Goal: Book appointment/travel/reservation

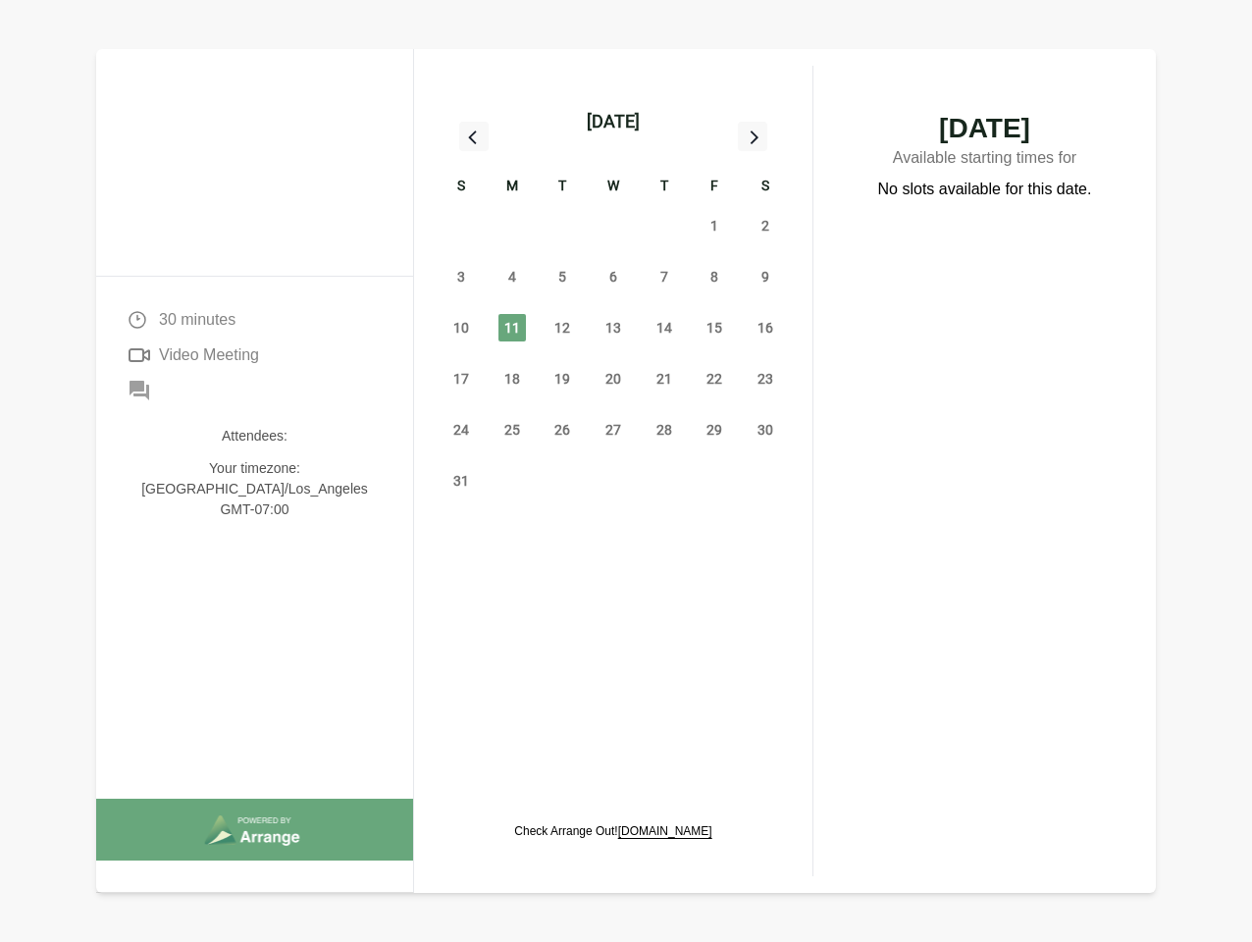
click at [613, 305] on div "13" at bounding box center [613, 327] width 51 height 51
click at [612, 122] on div "[DATE]" at bounding box center [613, 121] width 53 height 27
click at [461, 226] on div "27" at bounding box center [461, 225] width 51 height 51
click at [512, 226] on div "28" at bounding box center [512, 225] width 51 height 51
click at [430, 98] on div at bounding box center [430, 98] width 0 height 0
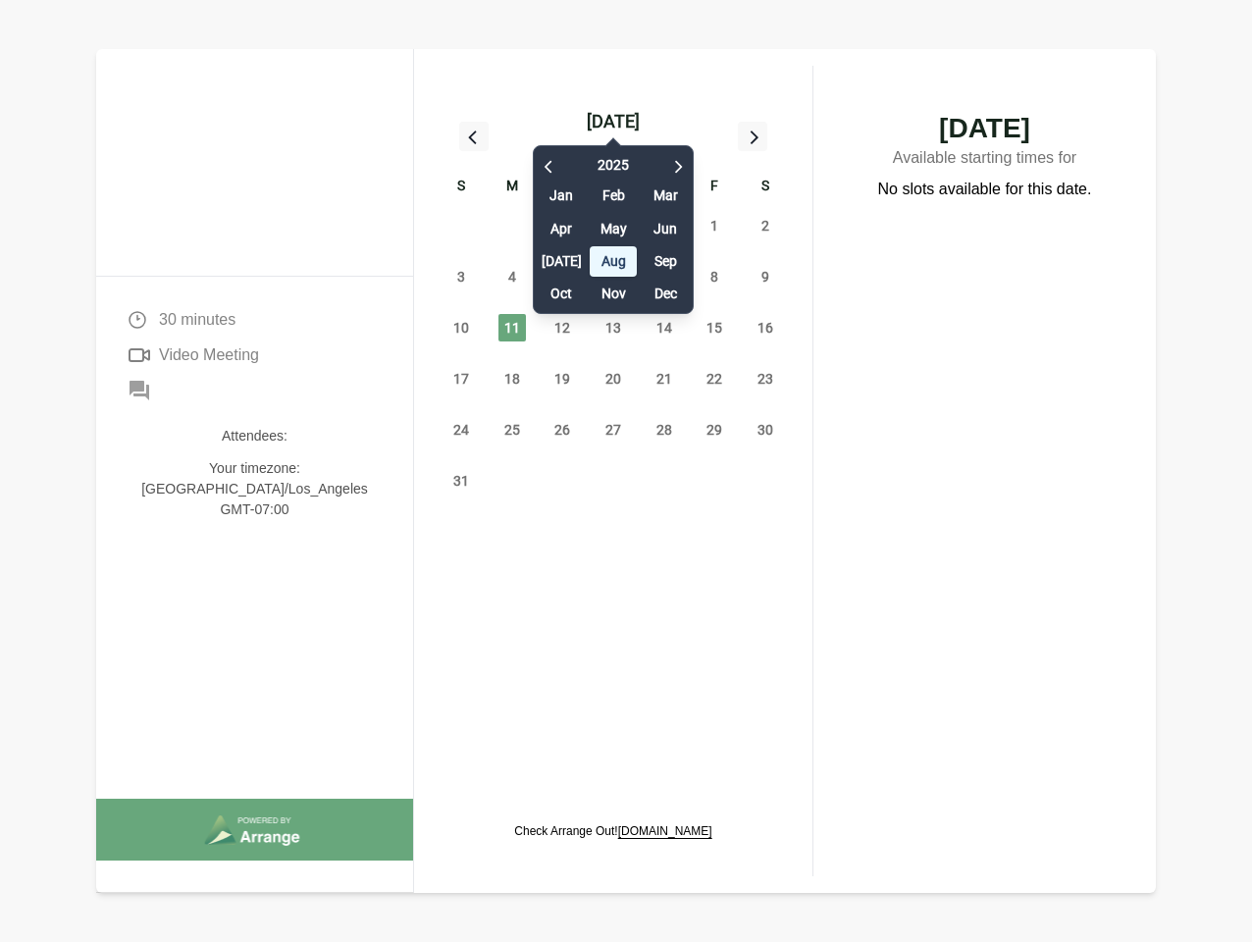
click at [613, 226] on div "[DATE] Feb Mar Apr May Jun [DATE] Aug Sep Oct Nov Dec" at bounding box center [613, 224] width 161 height 179
click at [664, 226] on span "Jun" at bounding box center [664, 229] width 47 height 30
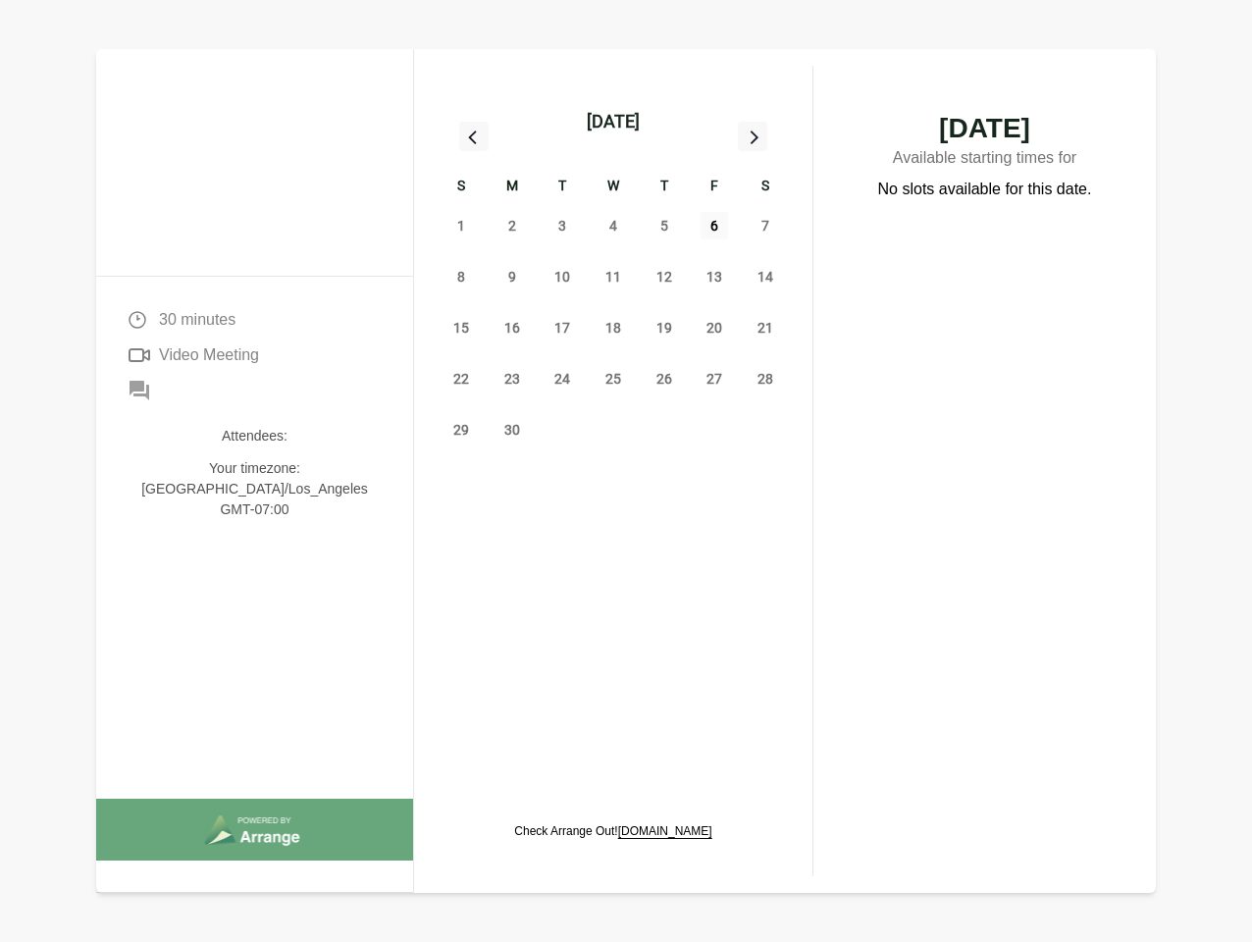
click at [714, 226] on span "6" at bounding box center [713, 225] width 27 height 27
click at [765, 226] on span "7" at bounding box center [764, 225] width 27 height 27
click at [461, 277] on span "8" at bounding box center [460, 276] width 27 height 27
